Goal: Navigation & Orientation: Find specific page/section

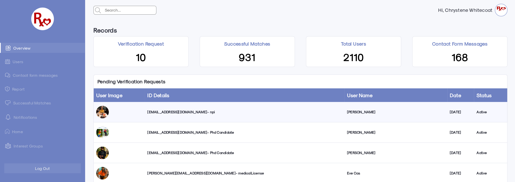
click at [23, 103] on link "Successful Matches" at bounding box center [42, 103] width 85 height 10
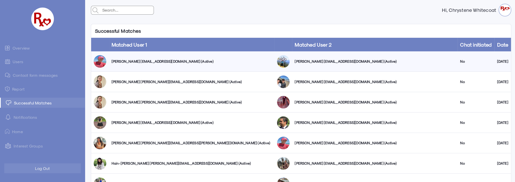
click at [16, 61] on link "Users" at bounding box center [42, 62] width 85 height 10
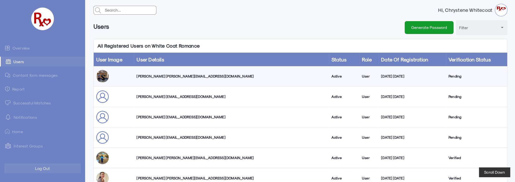
click at [28, 48] on link "Overview" at bounding box center [42, 48] width 85 height 10
